Goal: Information Seeking & Learning: Check status

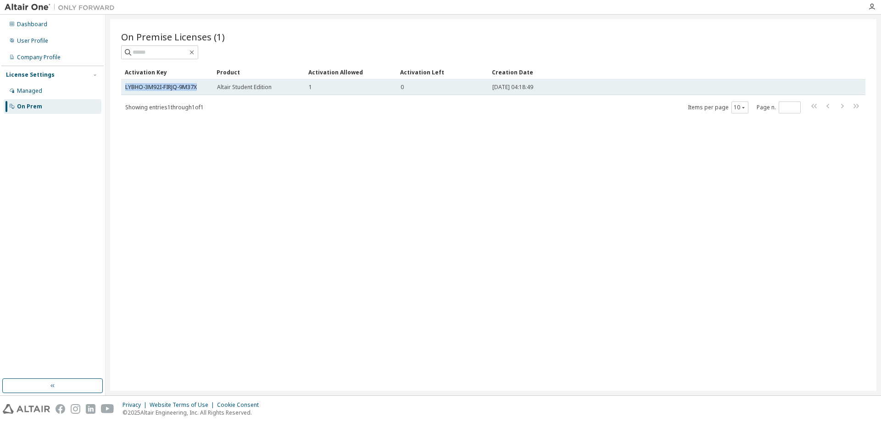
drag, startPoint x: 200, startPoint y: 85, endPoint x: 124, endPoint y: 90, distance: 76.3
click at [124, 90] on td "LYBHO-3M92I-FIRJQ-9M37X" at bounding box center [167, 87] width 92 height 16
copy link "LYBHO-3M92I-FIRJQ-9M37X"
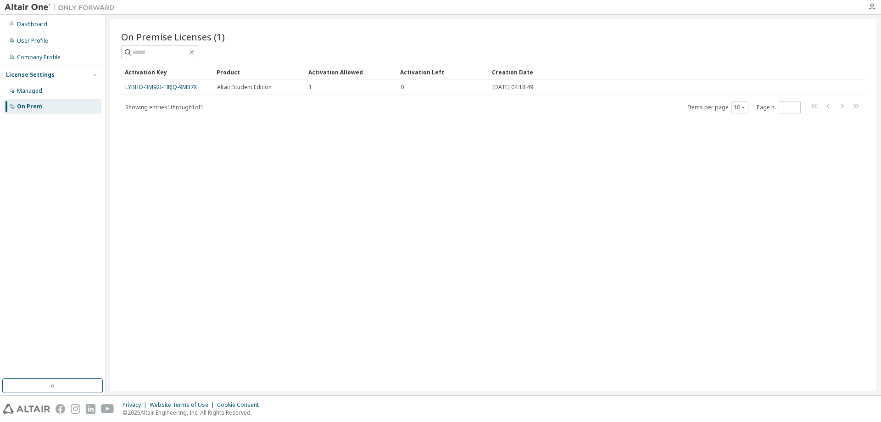
click at [169, 145] on div "On Premise Licenses (1) Clear Load Save Save As Field Operator Value Select fil…" at bounding box center [493, 204] width 766 height 371
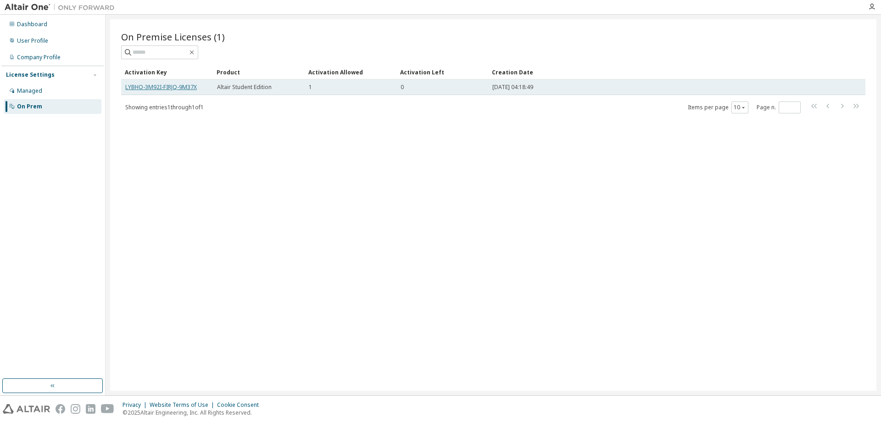
click at [168, 88] on link "LYBHO-3M92I-FIRJQ-9M37X" at bounding box center [161, 87] width 72 height 8
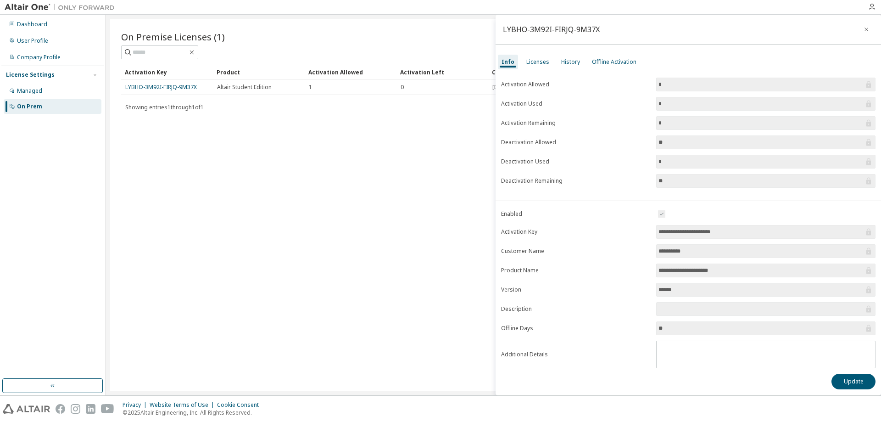
click at [534, 84] on label "Activation Allowed" at bounding box center [576, 84] width 150 height 7
click at [522, 100] on label "Activation Used" at bounding box center [576, 103] width 150 height 7
drag, startPoint x: 528, startPoint y: 102, endPoint x: 522, endPoint y: 102, distance: 5.5
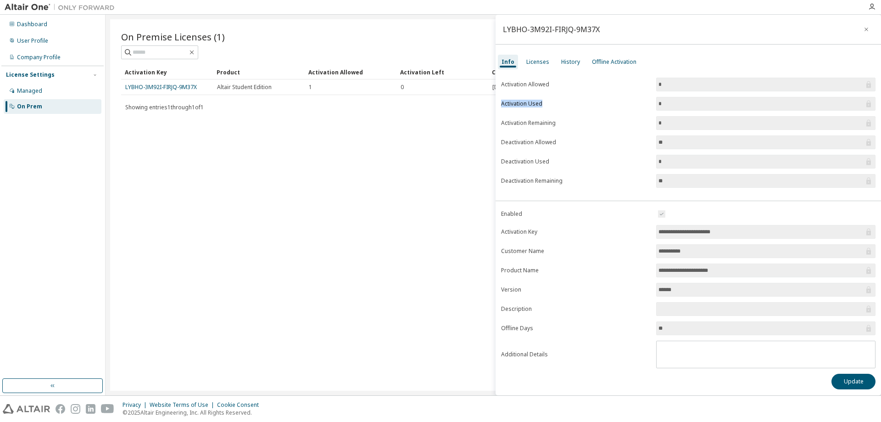
click at [528, 102] on label "Activation Used" at bounding box center [576, 103] width 150 height 7
click at [42, 86] on div "Managed" at bounding box center [53, 91] width 98 height 15
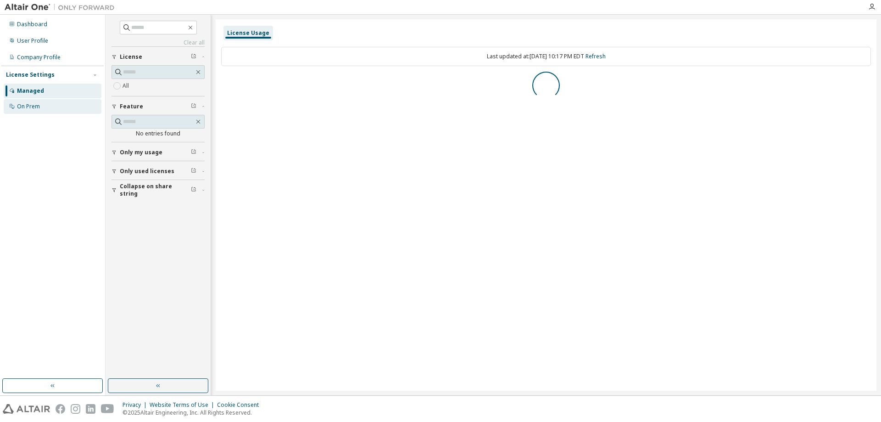
click at [27, 108] on div "On Prem" at bounding box center [28, 106] width 23 height 7
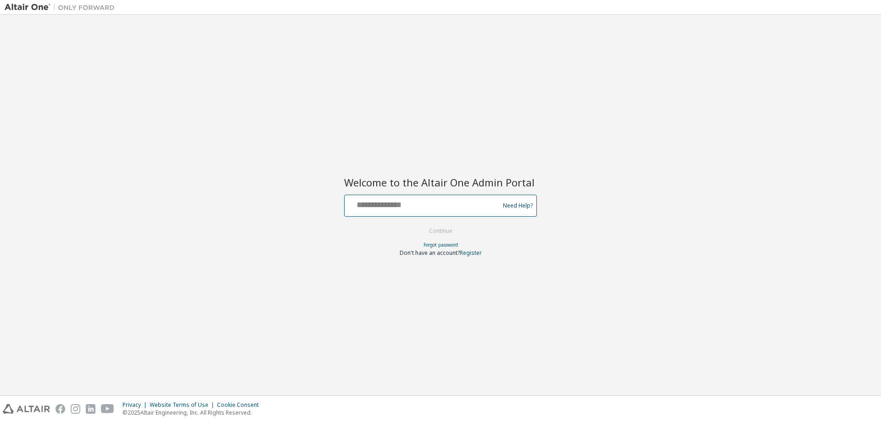
click at [441, 206] on input "text" at bounding box center [423, 203] width 150 height 13
type input "**********"
click at [437, 230] on button "Continue" at bounding box center [440, 231] width 43 height 14
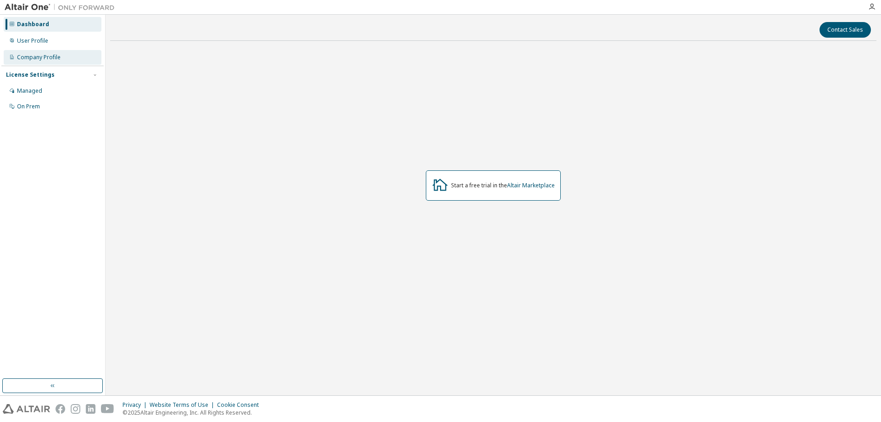
click at [39, 54] on div "Company Profile" at bounding box center [39, 57] width 44 height 7
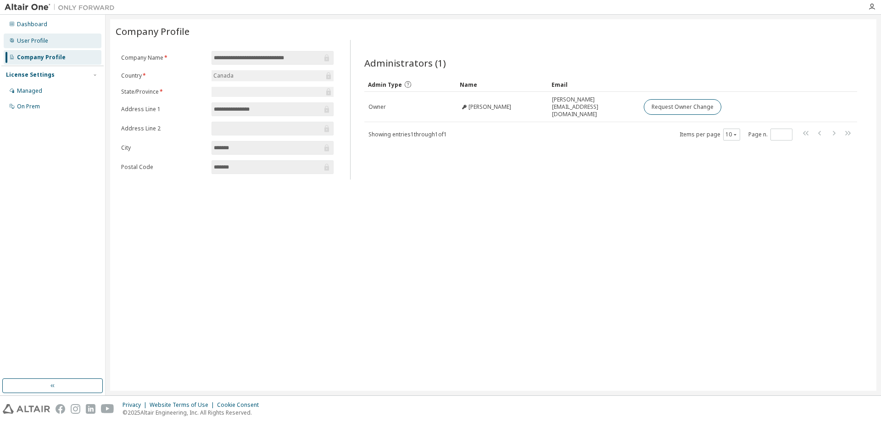
click at [46, 39] on div "User Profile" at bounding box center [32, 40] width 31 height 7
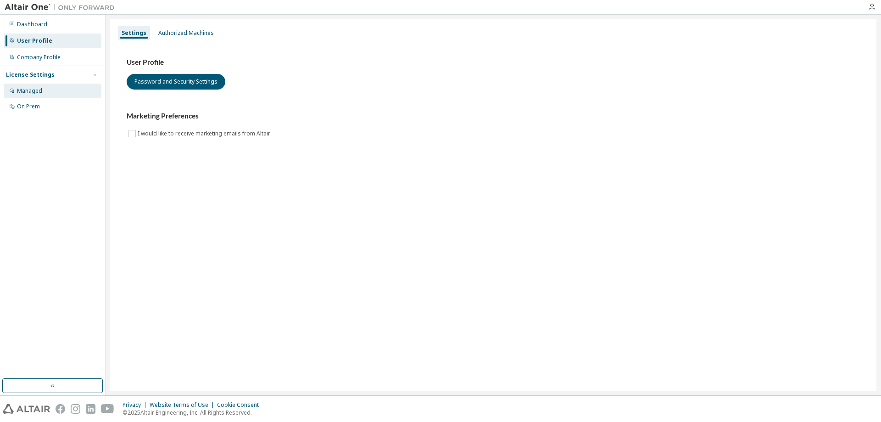
click at [45, 94] on div "Managed" at bounding box center [53, 91] width 98 height 15
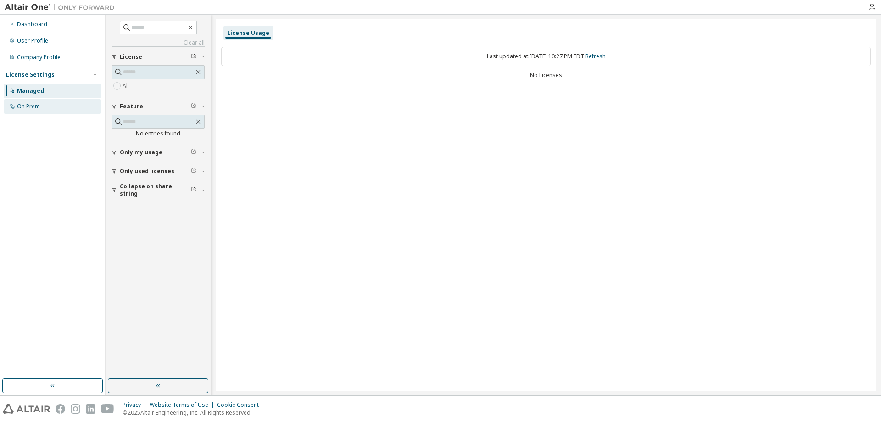
click at [46, 104] on div "On Prem" at bounding box center [53, 106] width 98 height 15
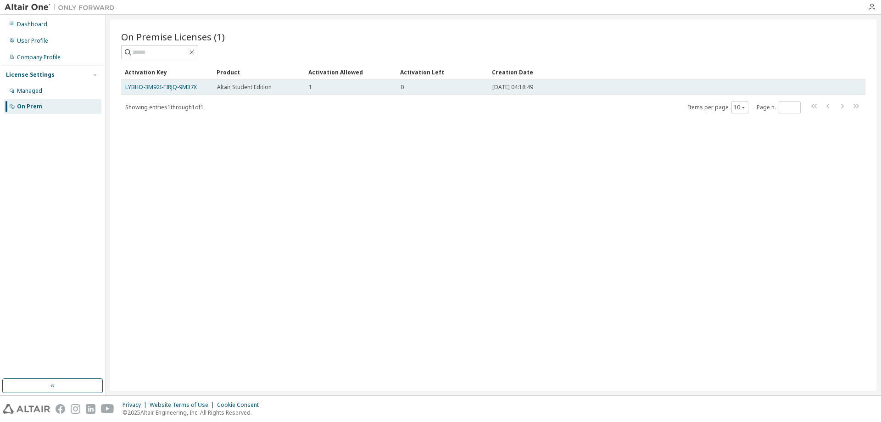
click at [404, 85] on div "0" at bounding box center [443, 87] width 84 height 7
click at [307, 86] on td "1" at bounding box center [351, 87] width 92 height 16
drag, startPoint x: 317, startPoint y: 88, endPoint x: 303, endPoint y: 86, distance: 13.8
click at [303, 86] on tr "LYBHO-3M92I-FIRJQ-9M37X Altair Student Edition 1 0 [DATE] 04:18:49" at bounding box center [493, 87] width 744 height 16
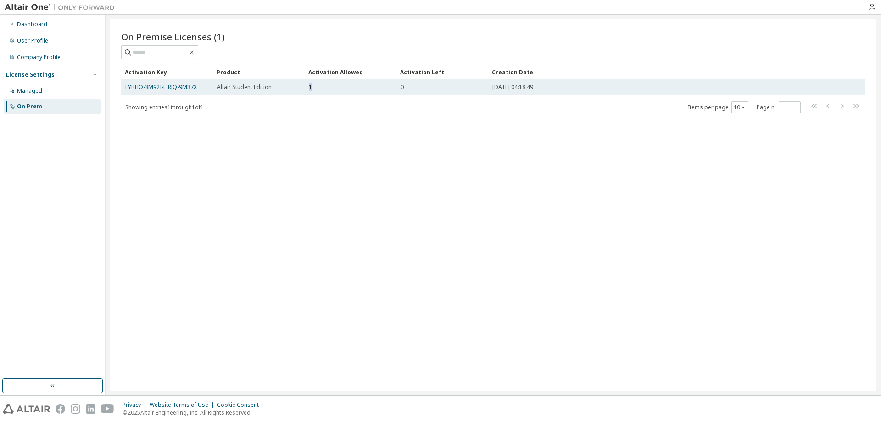
click at [312, 89] on div "1" at bounding box center [351, 87] width 84 height 7
click at [158, 86] on link "LYBHO-3M92I-FIRJQ-9M37X" at bounding box center [161, 87] width 72 height 8
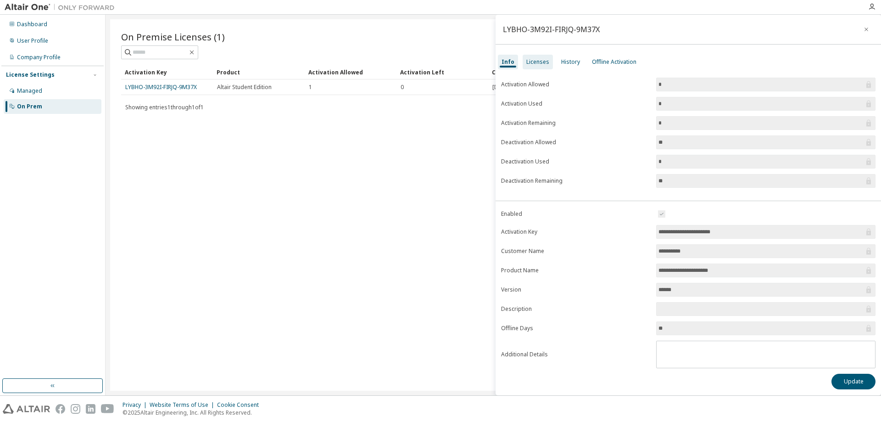
click at [548, 58] on div "Licenses" at bounding box center [538, 62] width 30 height 15
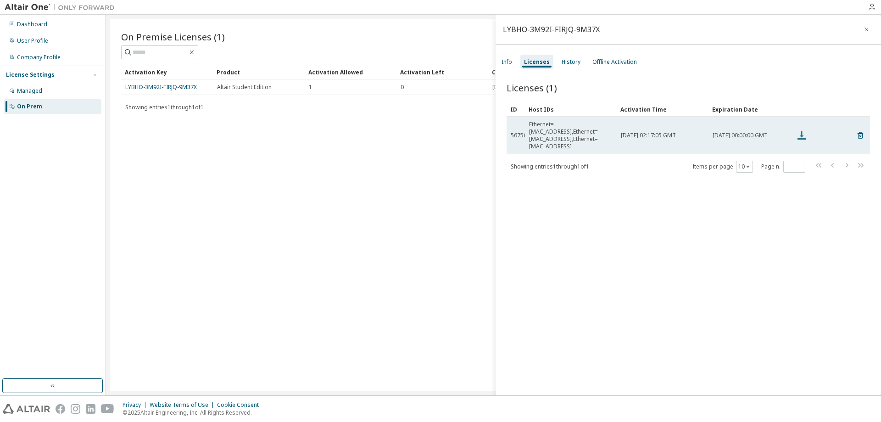
click at [801, 130] on icon at bounding box center [801, 135] width 11 height 11
click at [676, 132] on span "[DATE] 02:17:05 GMT" at bounding box center [648, 135] width 55 height 7
click at [719, 132] on span "[DATE] 00:00:00 GMT" at bounding box center [740, 135] width 55 height 7
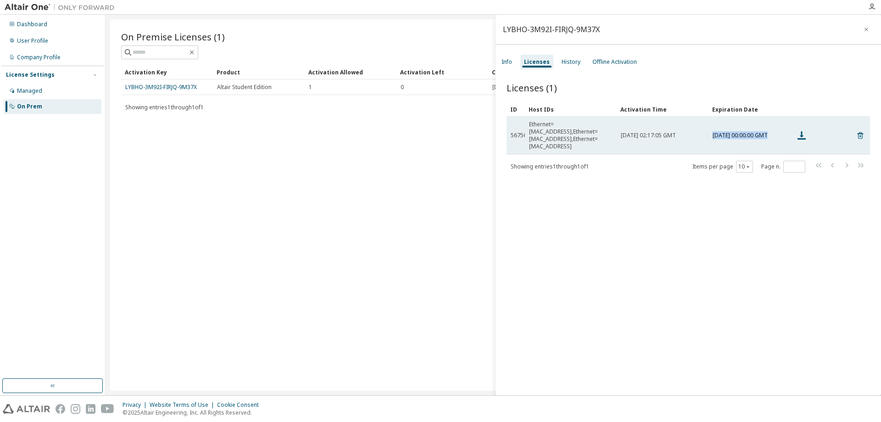
click at [725, 133] on span "[DATE] 00:00:00 GMT" at bounding box center [740, 135] width 55 height 7
click at [654, 132] on span "[DATE] 02:17:05 GMT" at bounding box center [648, 135] width 55 height 7
click at [658, 132] on span "[DATE] 02:17:05 GMT" at bounding box center [648, 135] width 55 height 7
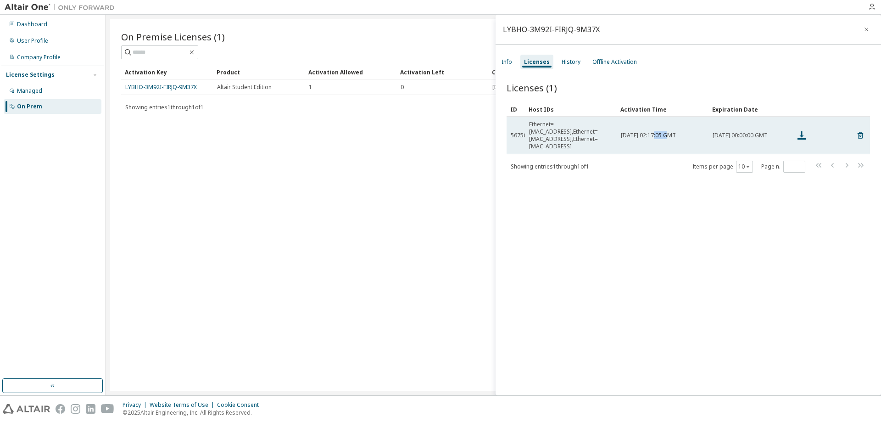
click at [658, 132] on span "[DATE] 02:17:05 GMT" at bounding box center [648, 135] width 55 height 7
click at [662, 132] on span "[DATE] 02:17:05 GMT" at bounding box center [648, 135] width 55 height 7
drag, startPoint x: 621, startPoint y: 128, endPoint x: 706, endPoint y: 130, distance: 84.9
click at [706, 130] on td "[DATE] 02:17:05 GMT" at bounding box center [663, 136] width 92 height 38
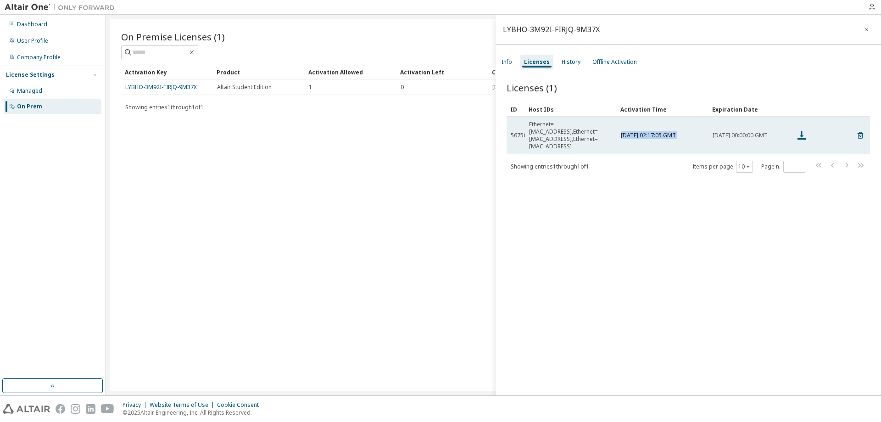
click at [706, 130] on td "[DATE] 02:17:05 GMT" at bounding box center [663, 136] width 92 height 38
drag, startPoint x: 624, startPoint y: 128, endPoint x: 703, endPoint y: 132, distance: 79.9
click at [703, 132] on td "[DATE] 02:17:05 GMT" at bounding box center [663, 136] width 92 height 38
click at [676, 132] on span "[DATE] 02:17:05 GMT" at bounding box center [648, 135] width 55 height 7
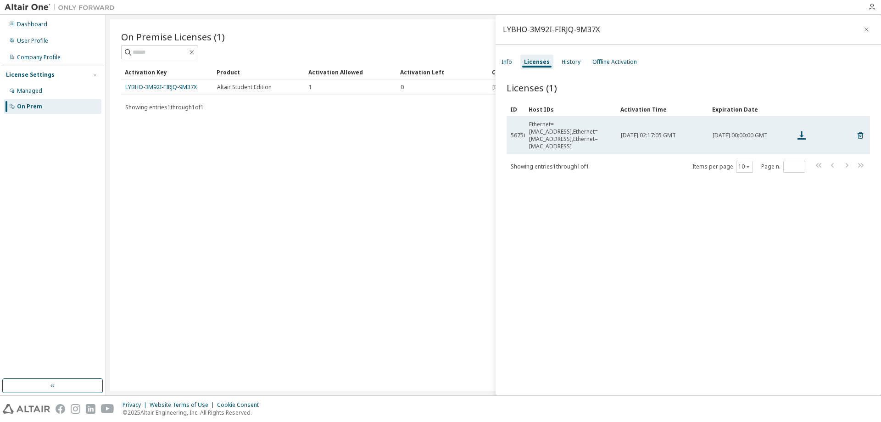
click at [676, 132] on span "[DATE] 02:17:05 GMT" at bounding box center [648, 135] width 55 height 7
click at [673, 132] on span "[DATE] 02:17:05 GMT" at bounding box center [648, 135] width 55 height 7
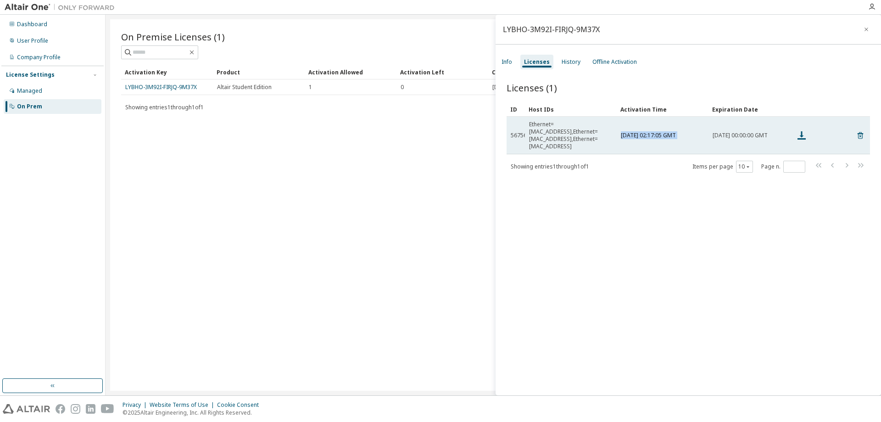
click at [676, 132] on span "[DATE] 02:17:05 GMT" at bounding box center [648, 135] width 55 height 7
click at [579, 128] on div "Ethernet=[MAC_ADDRESS],Ethernet=[MAC_ADDRESS],Ethernet=[MAC_ADDRESS]" at bounding box center [571, 135] width 84 height 29
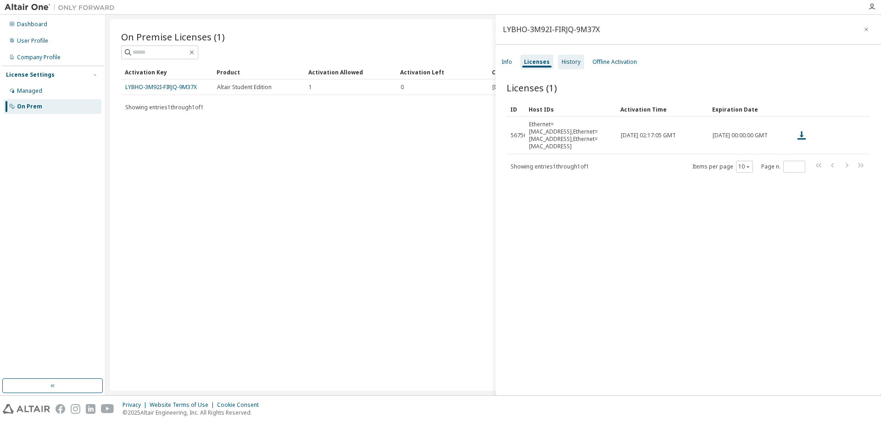
click at [574, 60] on div "History" at bounding box center [571, 61] width 19 height 7
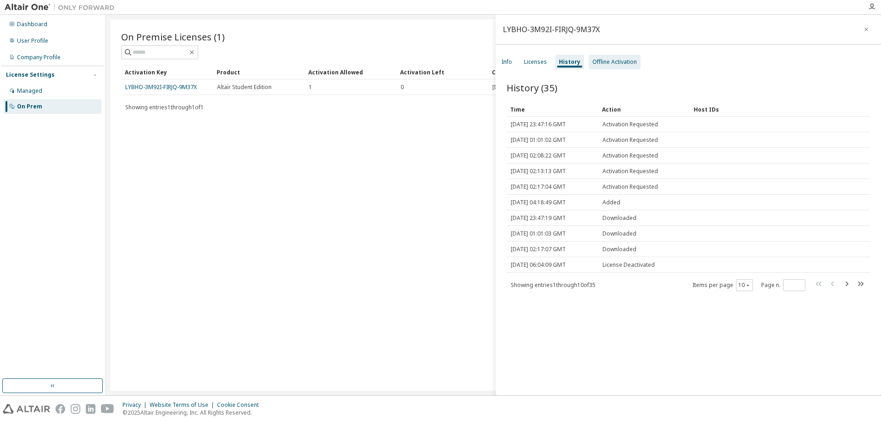
click at [617, 59] on div "Offline Activation" at bounding box center [614, 61] width 45 height 7
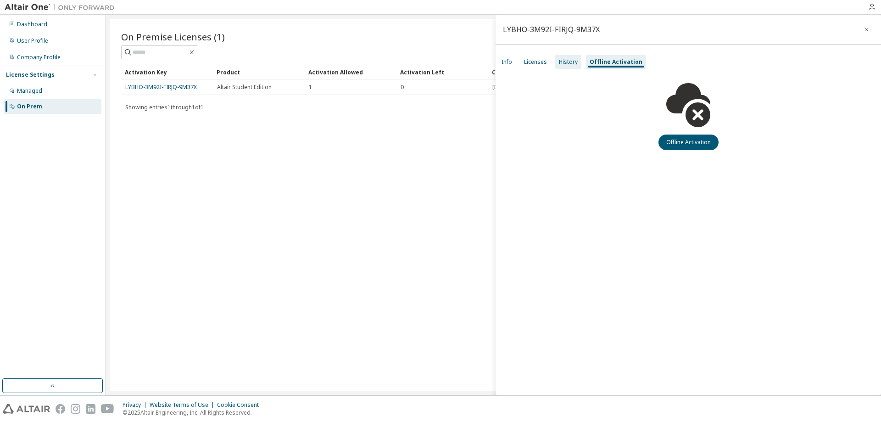
click at [571, 61] on div "History" at bounding box center [568, 61] width 19 height 7
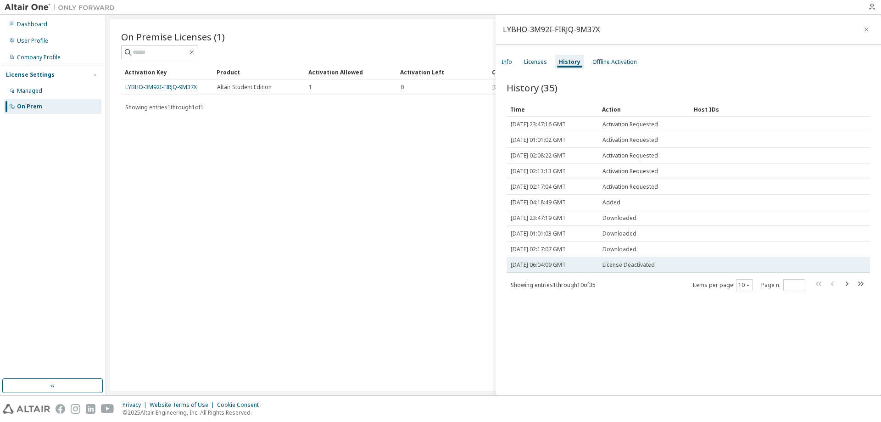
click at [542, 267] on span "[DATE] 06:04:09 GMT" at bounding box center [538, 264] width 55 height 7
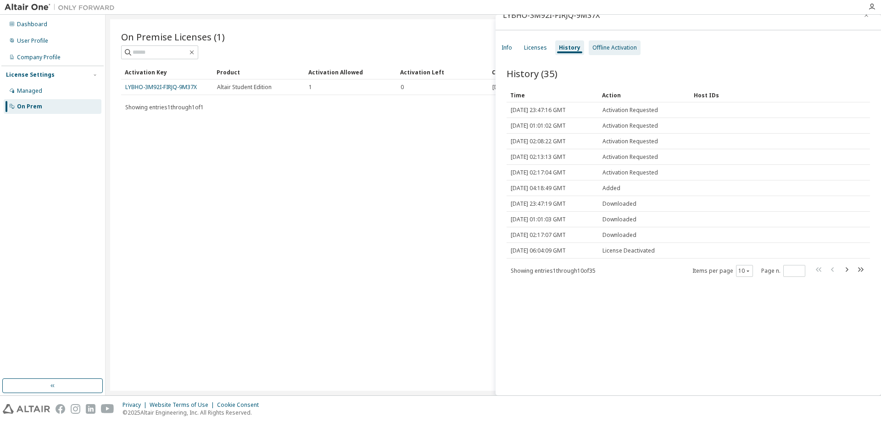
click at [602, 48] on div "Offline Activation" at bounding box center [614, 47] width 45 height 7
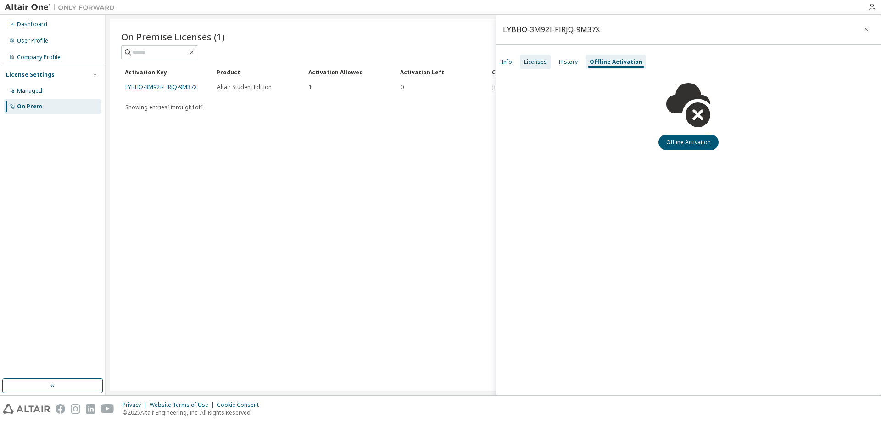
click at [546, 65] on div "Licenses" at bounding box center [535, 62] width 30 height 15
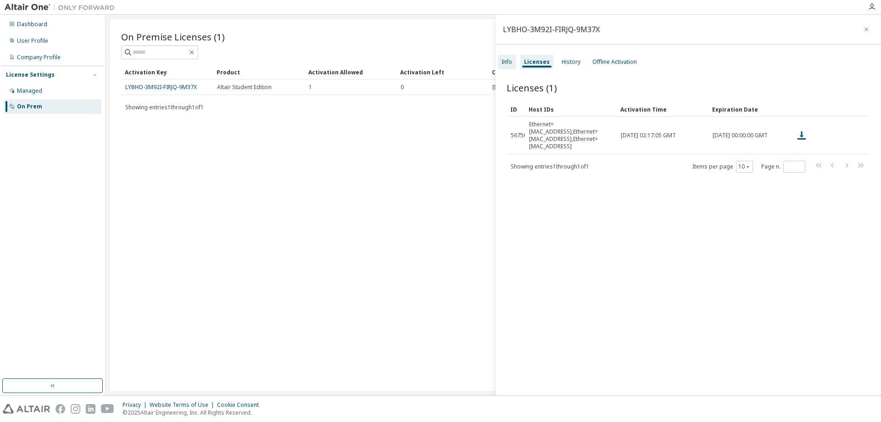
click at [504, 65] on div "Info" at bounding box center [506, 61] width 11 height 7
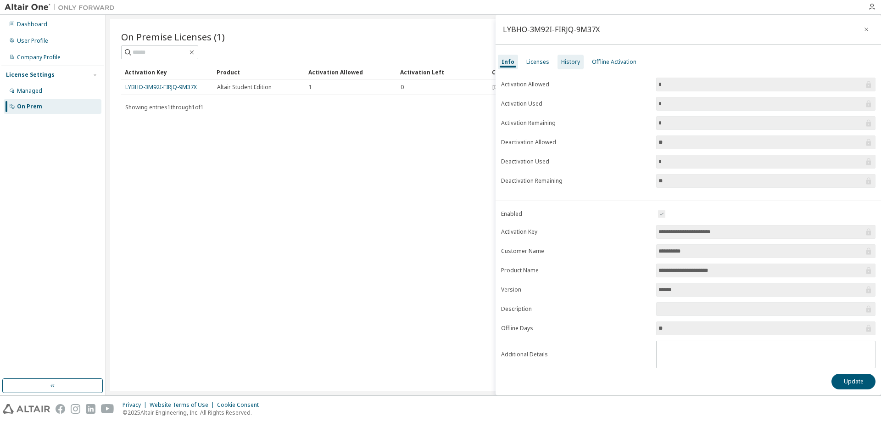
click at [574, 63] on div "History" at bounding box center [570, 61] width 19 height 7
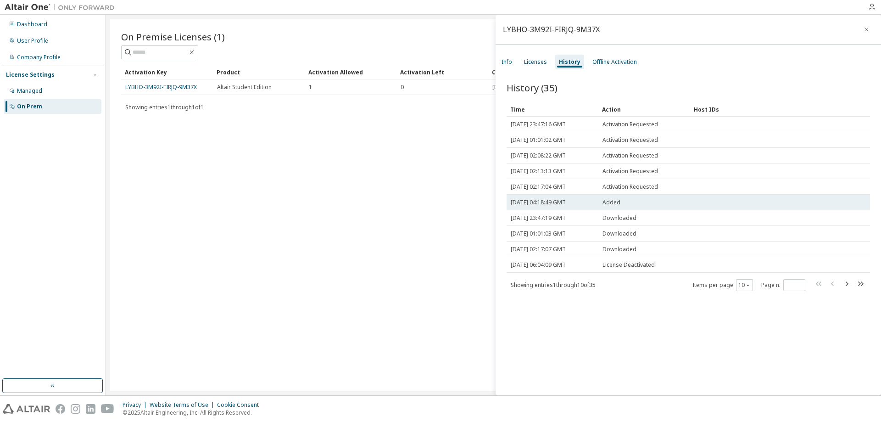
click at [566, 199] on span "[DATE] 04:18:49 GMT" at bounding box center [538, 202] width 55 height 7
click at [566, 202] on span "[DATE] 04:18:49 GMT" at bounding box center [538, 202] width 55 height 7
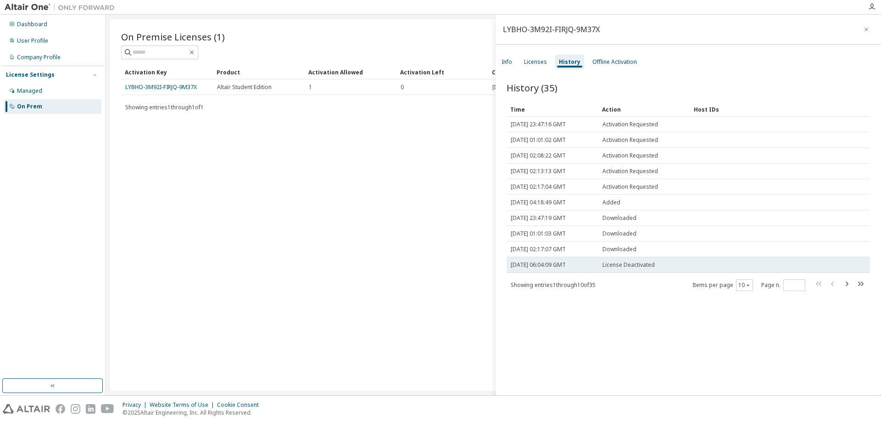
click at [552, 267] on span "[DATE] 06:04:09 GMT" at bounding box center [538, 264] width 55 height 7
click at [556, 267] on span "[DATE] 06:04:09 GMT" at bounding box center [538, 264] width 55 height 7
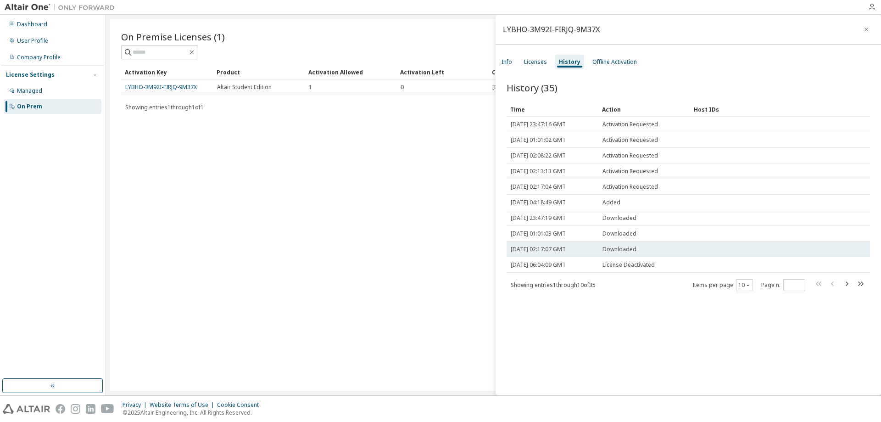
click at [545, 251] on span "[DATE] 02:17:07 GMT" at bounding box center [538, 248] width 55 height 7
click at [547, 250] on span "[DATE] 02:17:07 GMT" at bounding box center [538, 248] width 55 height 7
click at [601, 252] on td "Downloaded" at bounding box center [644, 249] width 92 height 16
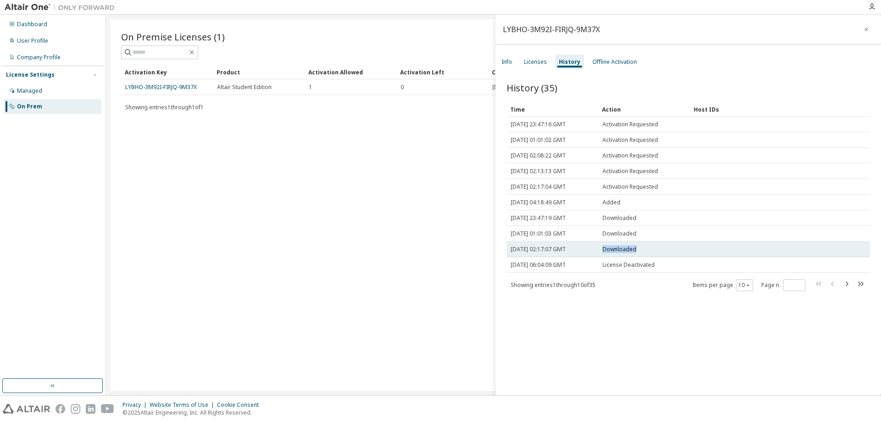
click at [601, 252] on td "Downloaded" at bounding box center [644, 249] width 92 height 16
click at [616, 251] on span "Downloaded" at bounding box center [619, 248] width 34 height 7
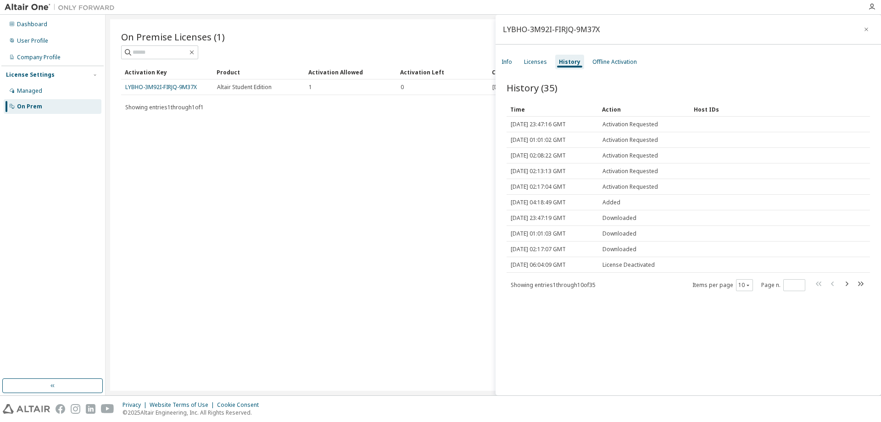
click at [383, 130] on div "On Premise Licenses (1) Clear Load Save Save As Field Operator Value Select fil…" at bounding box center [493, 204] width 766 height 371
click at [329, 42] on div "On Premise Licenses (1)" at bounding box center [493, 36] width 744 height 13
click at [183, 26] on div "On Premise Licenses (1) Clear Load Save Save As Field Operator Value Select fil…" at bounding box center [493, 204] width 766 height 371
click at [55, 29] on div "Dashboard" at bounding box center [53, 24] width 98 height 15
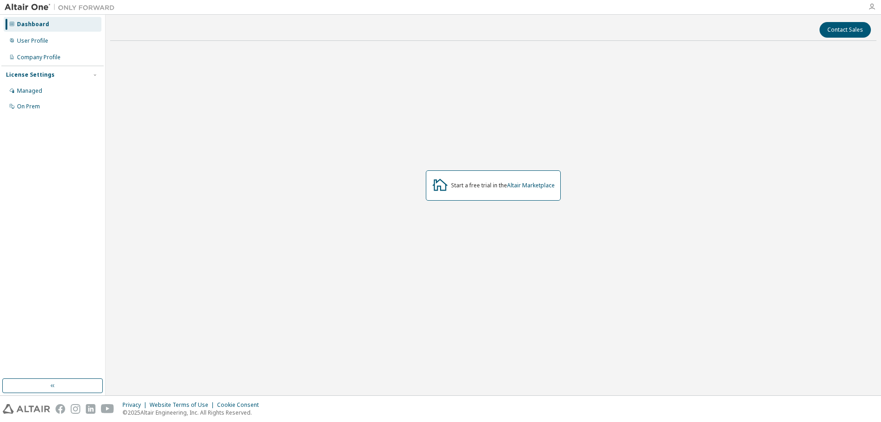
click at [870, 7] on icon "button" at bounding box center [871, 6] width 7 height 7
